Goal: Find contact information: Obtain details needed to contact an individual or organization

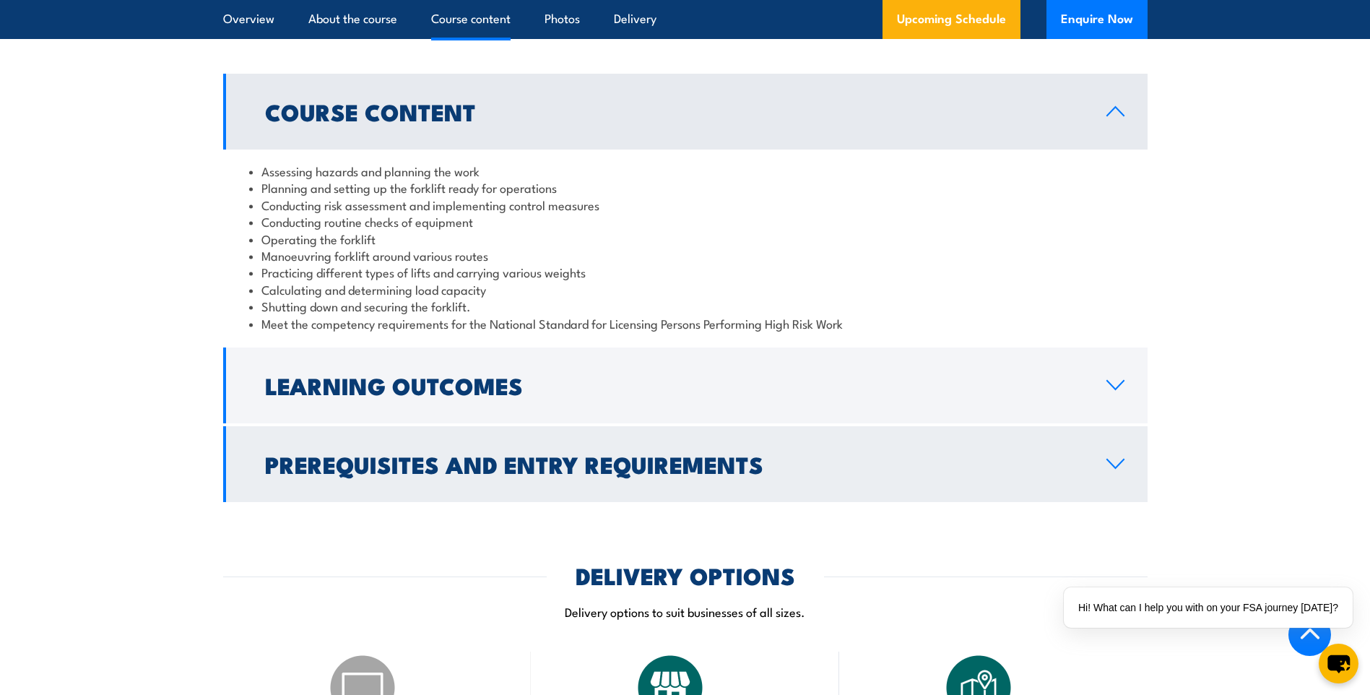
scroll to position [1300, 0]
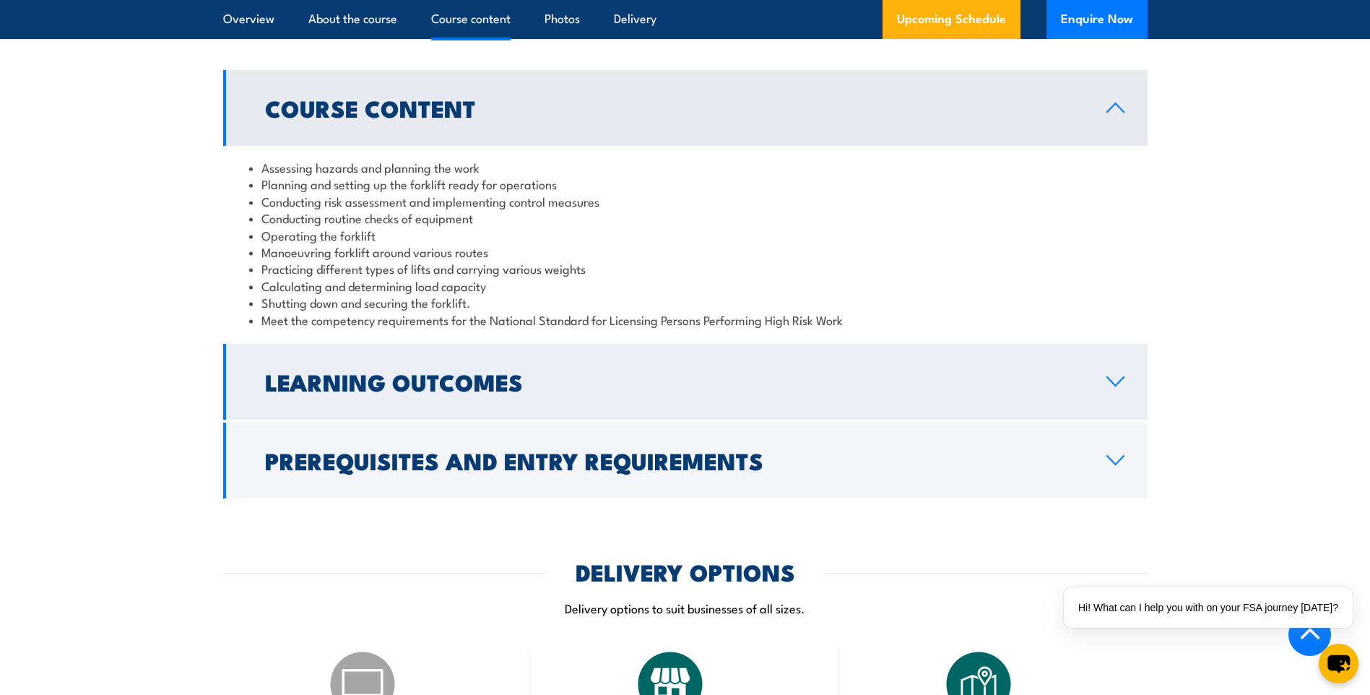
click at [321, 389] on h2 "Learning Outcomes" at bounding box center [674, 381] width 818 height 20
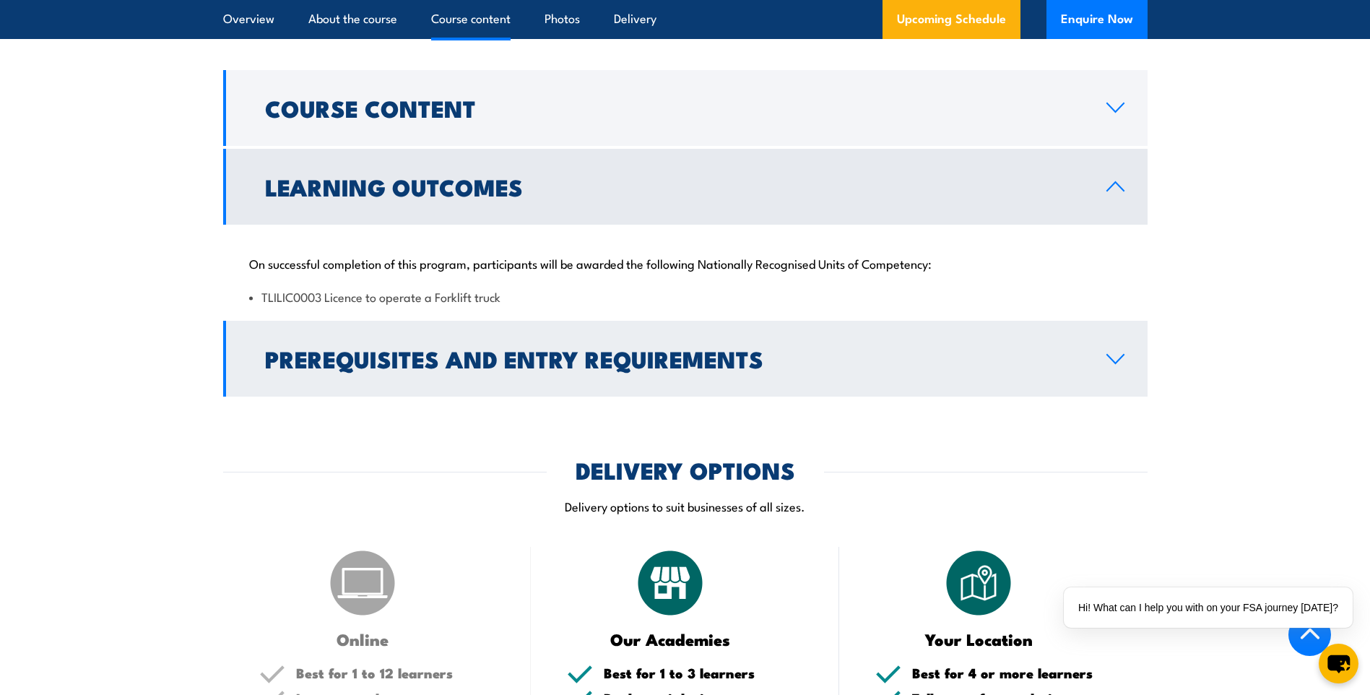
click at [322, 368] on h2 "Prerequisites and Entry Requirements" at bounding box center [674, 358] width 818 height 20
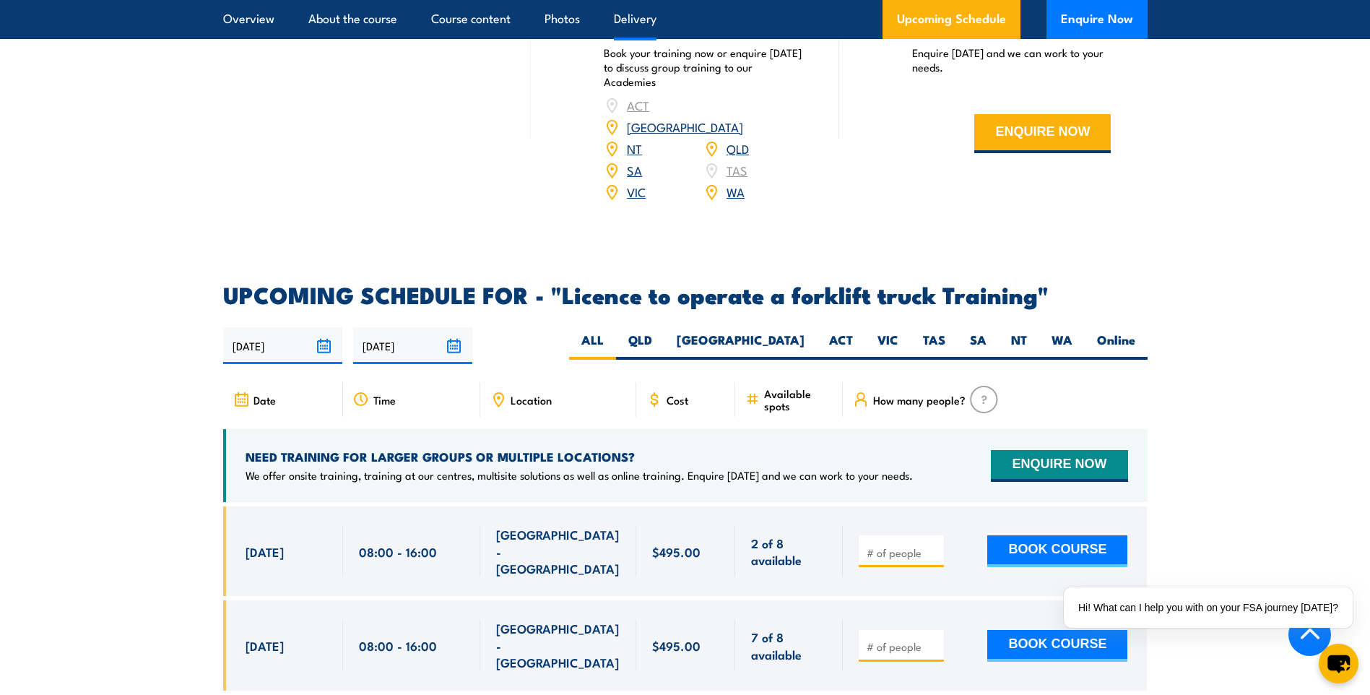
scroll to position [2383, 0]
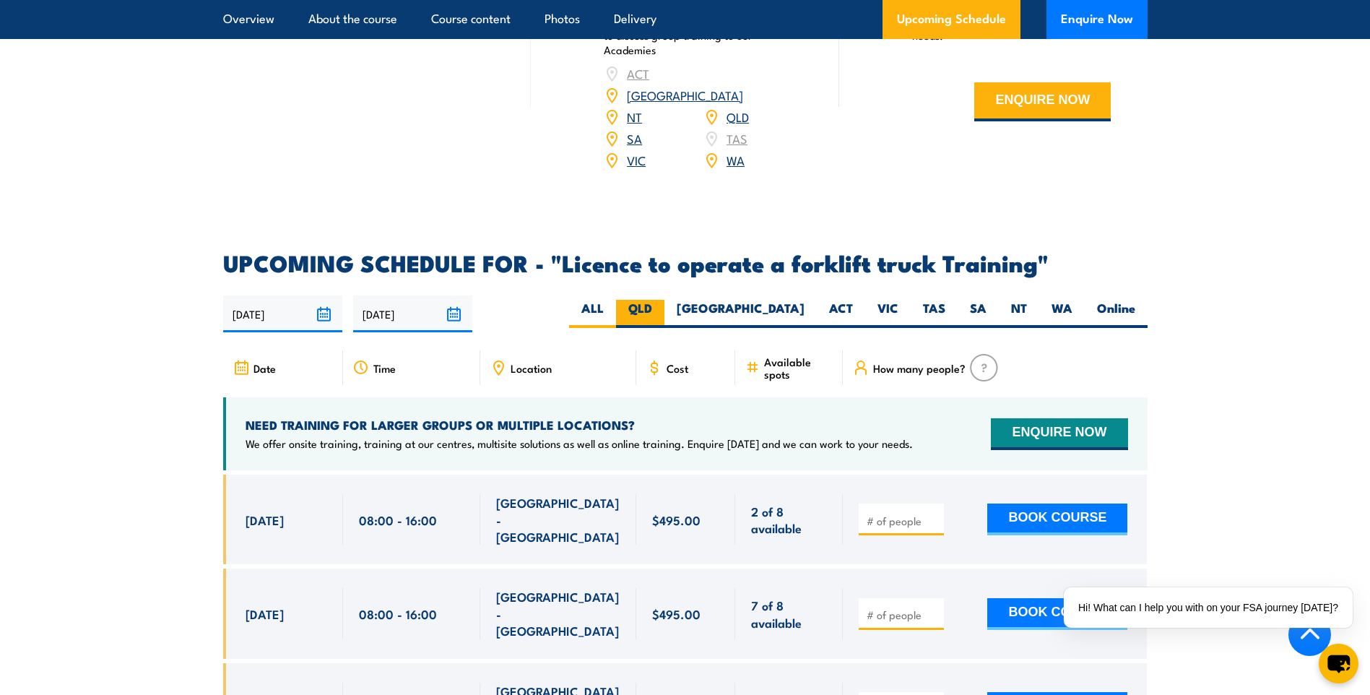
click at [664, 300] on label "QLD" at bounding box center [640, 314] width 48 height 28
click at [661, 300] on input "QLD" at bounding box center [656, 304] width 9 height 9
radio input "true"
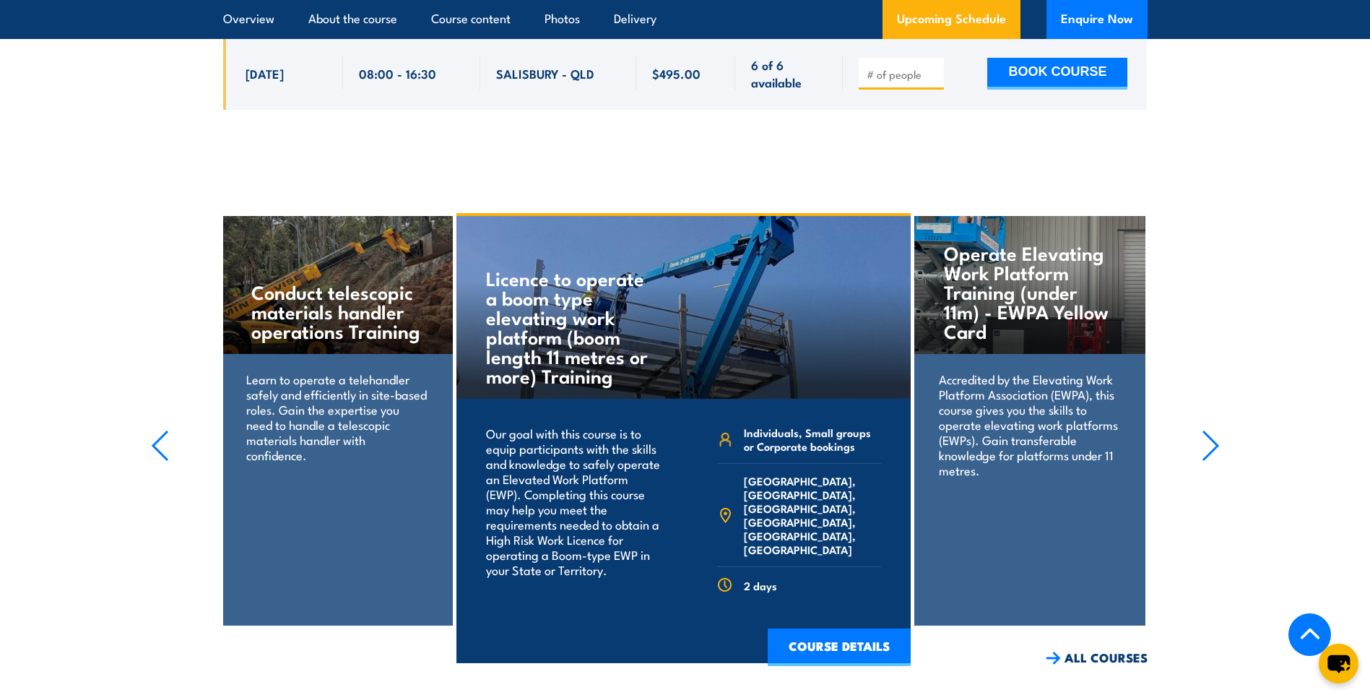
scroll to position [3067, 0]
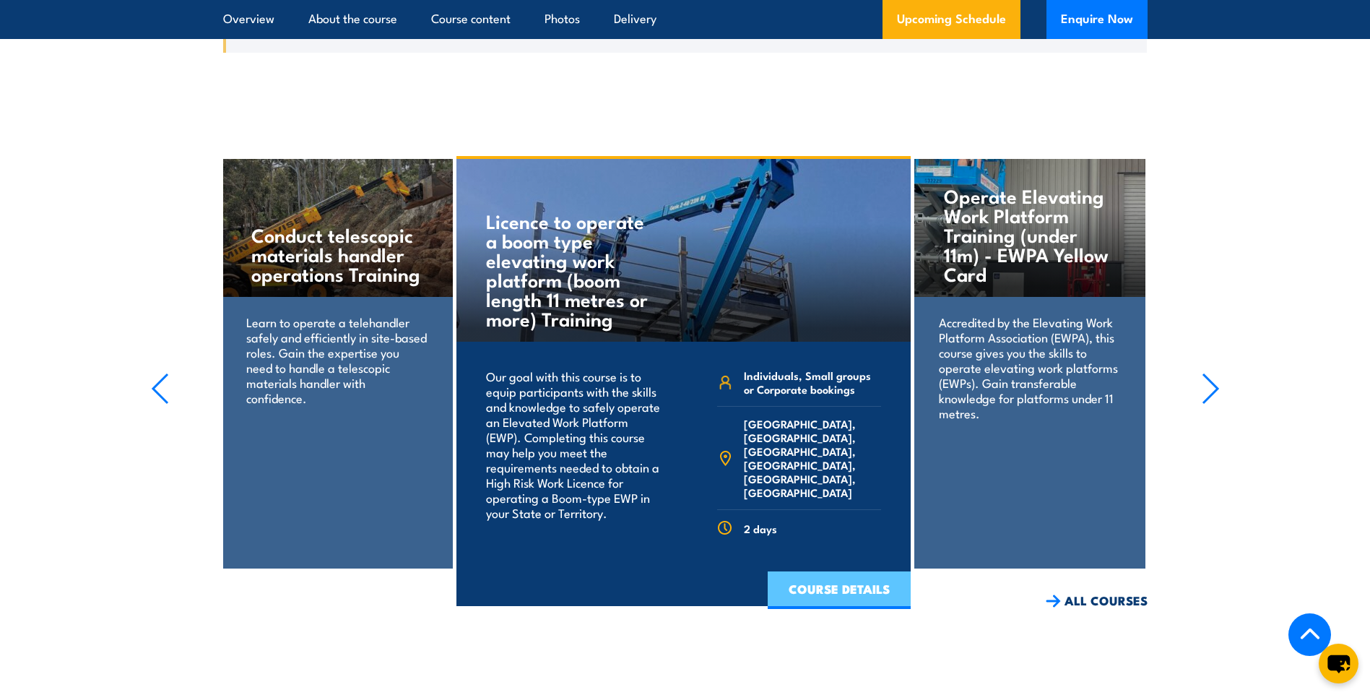
click at [811, 571] on link "COURSE DETAILS" at bounding box center [839, 590] width 143 height 38
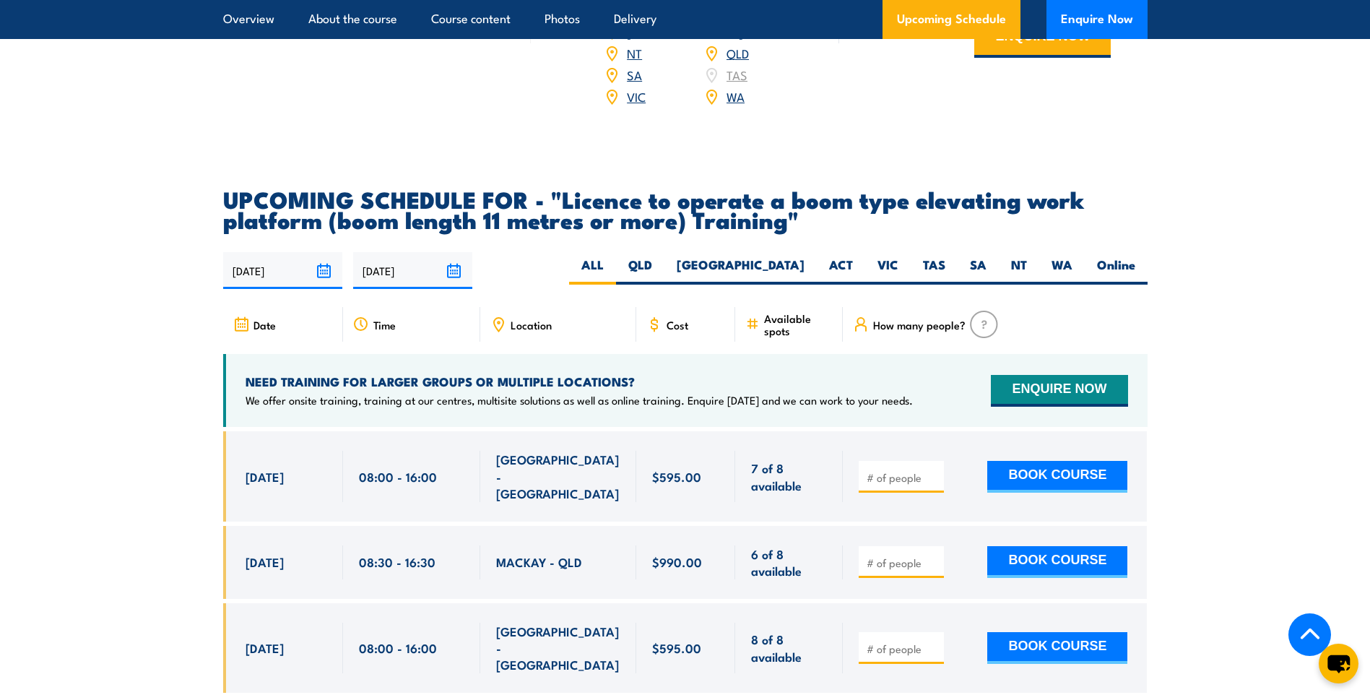
scroll to position [2383, 0]
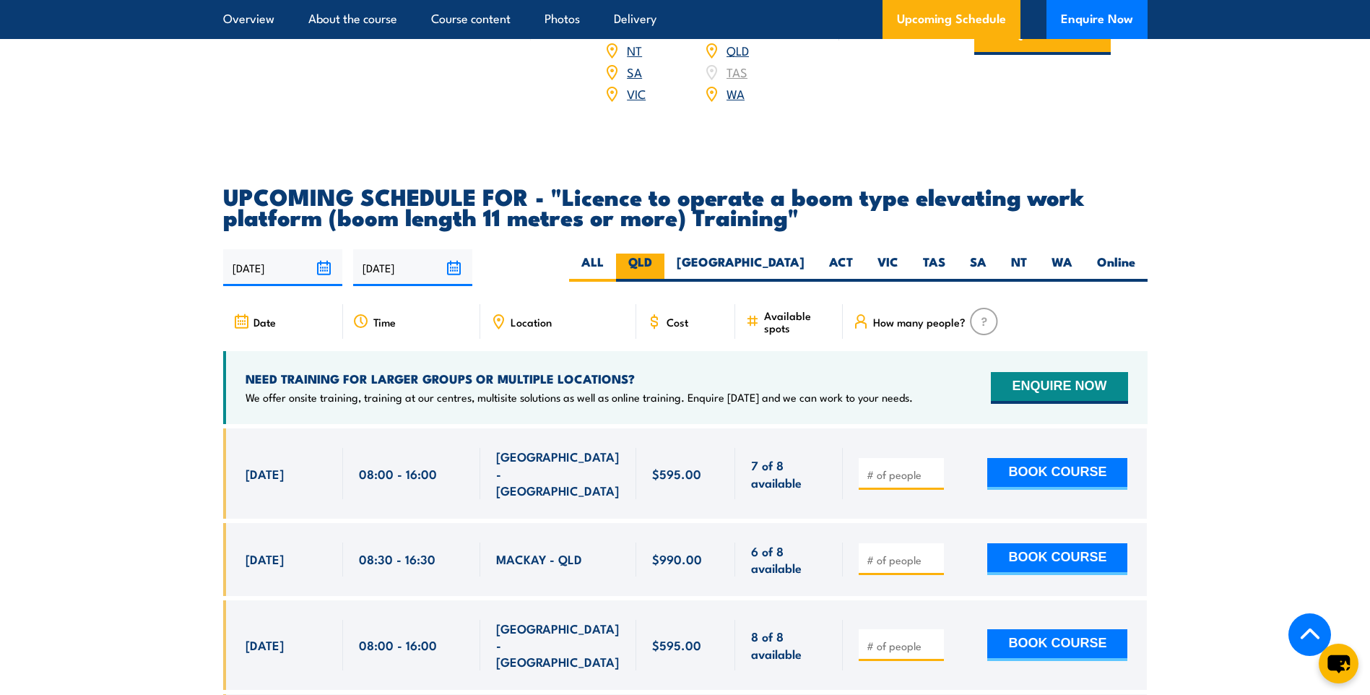
click at [664, 253] on label "QLD" at bounding box center [640, 267] width 48 height 28
click at [661, 253] on input "QLD" at bounding box center [656, 257] width 9 height 9
radio input "true"
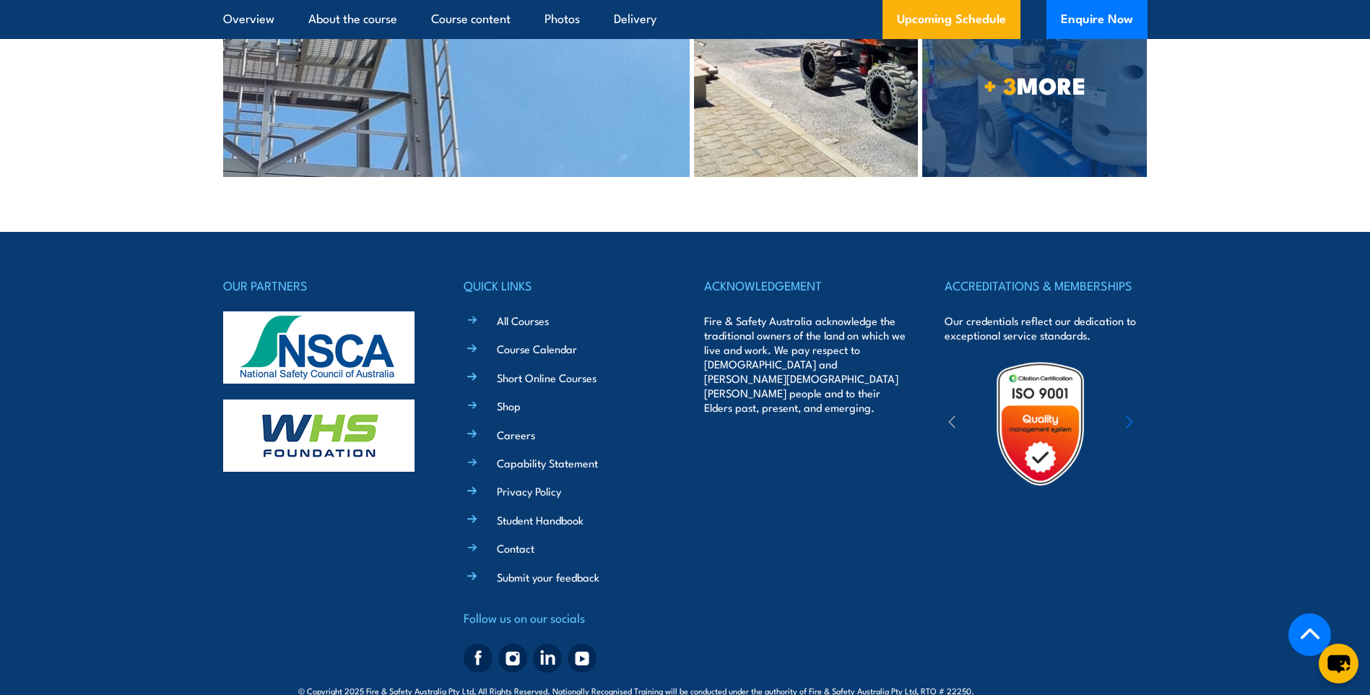
scroll to position [3923, 0]
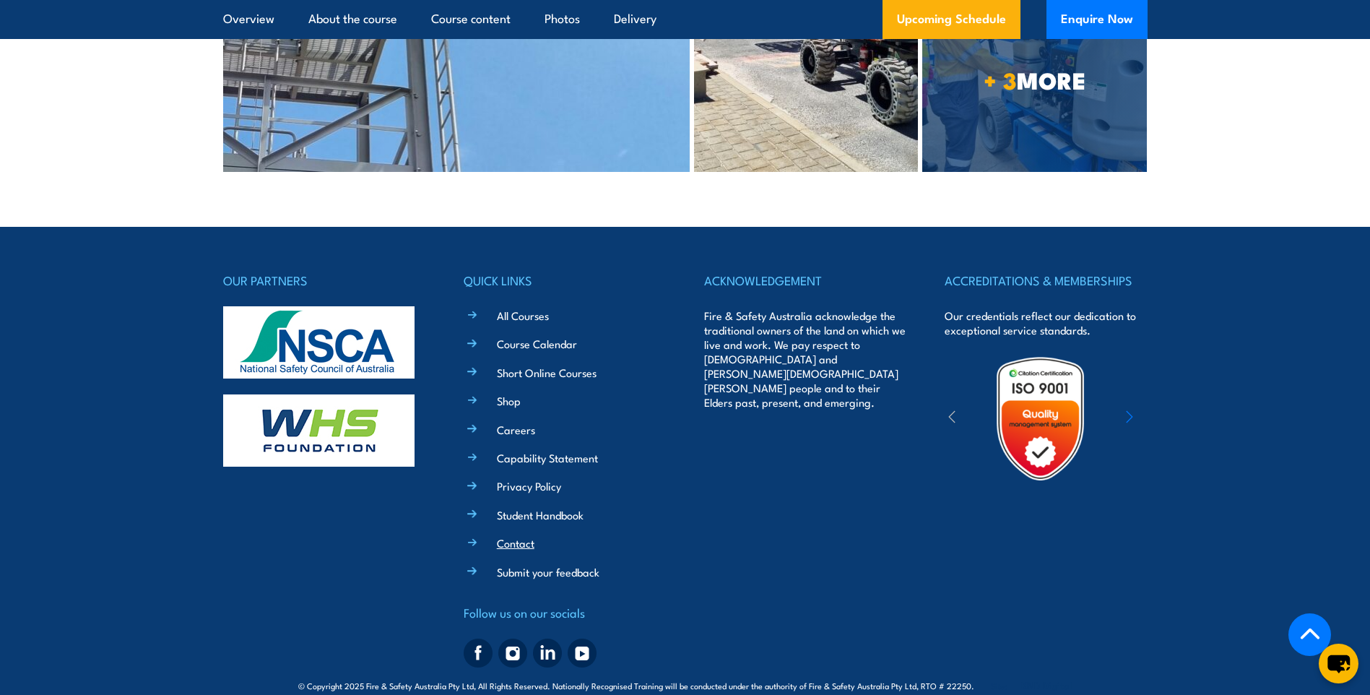
click at [526, 535] on link "Contact" at bounding box center [516, 542] width 38 height 15
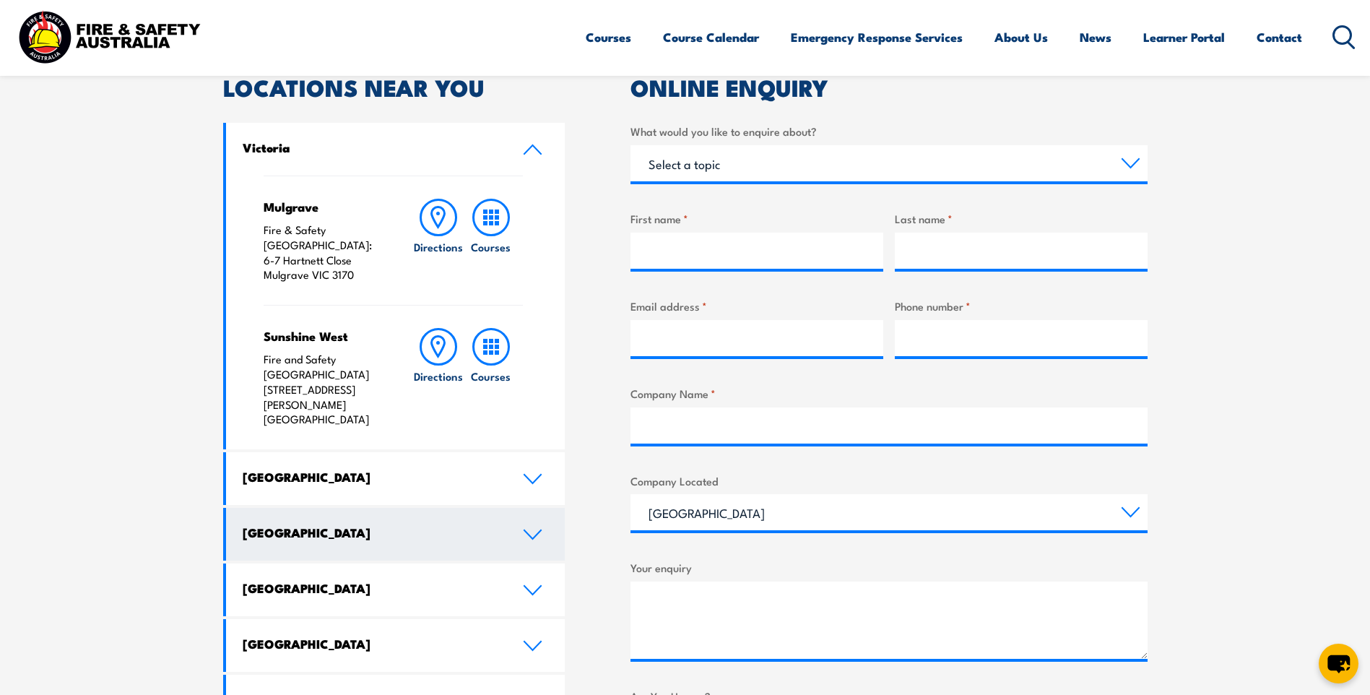
scroll to position [578, 0]
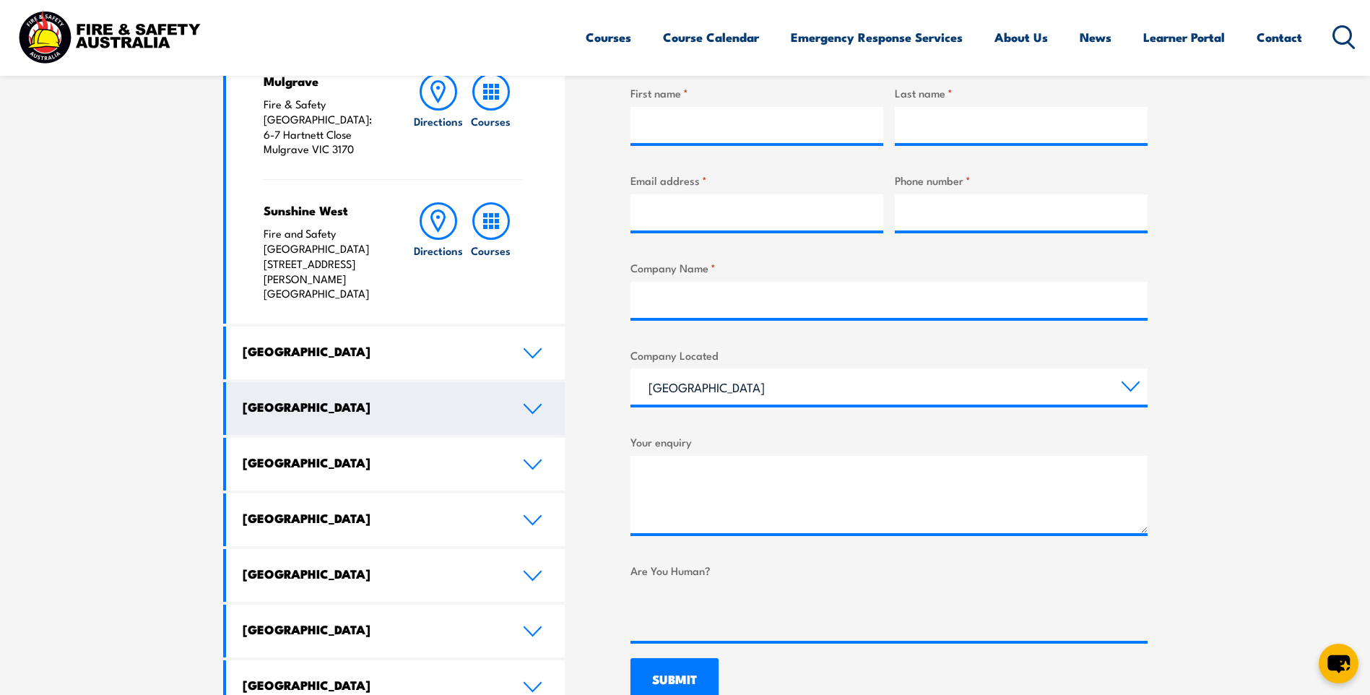
click at [531, 403] on icon at bounding box center [532, 409] width 19 height 12
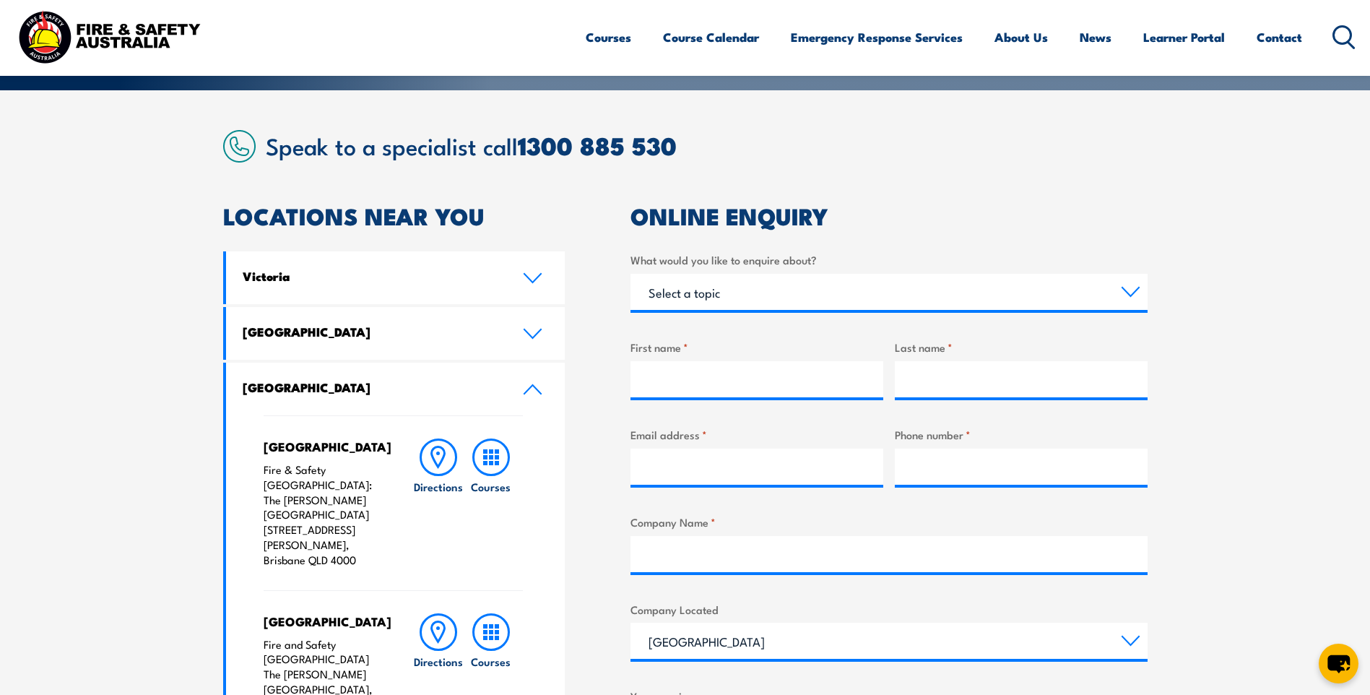
scroll to position [289, 0]
